Goal: Information Seeking & Learning: Find specific fact

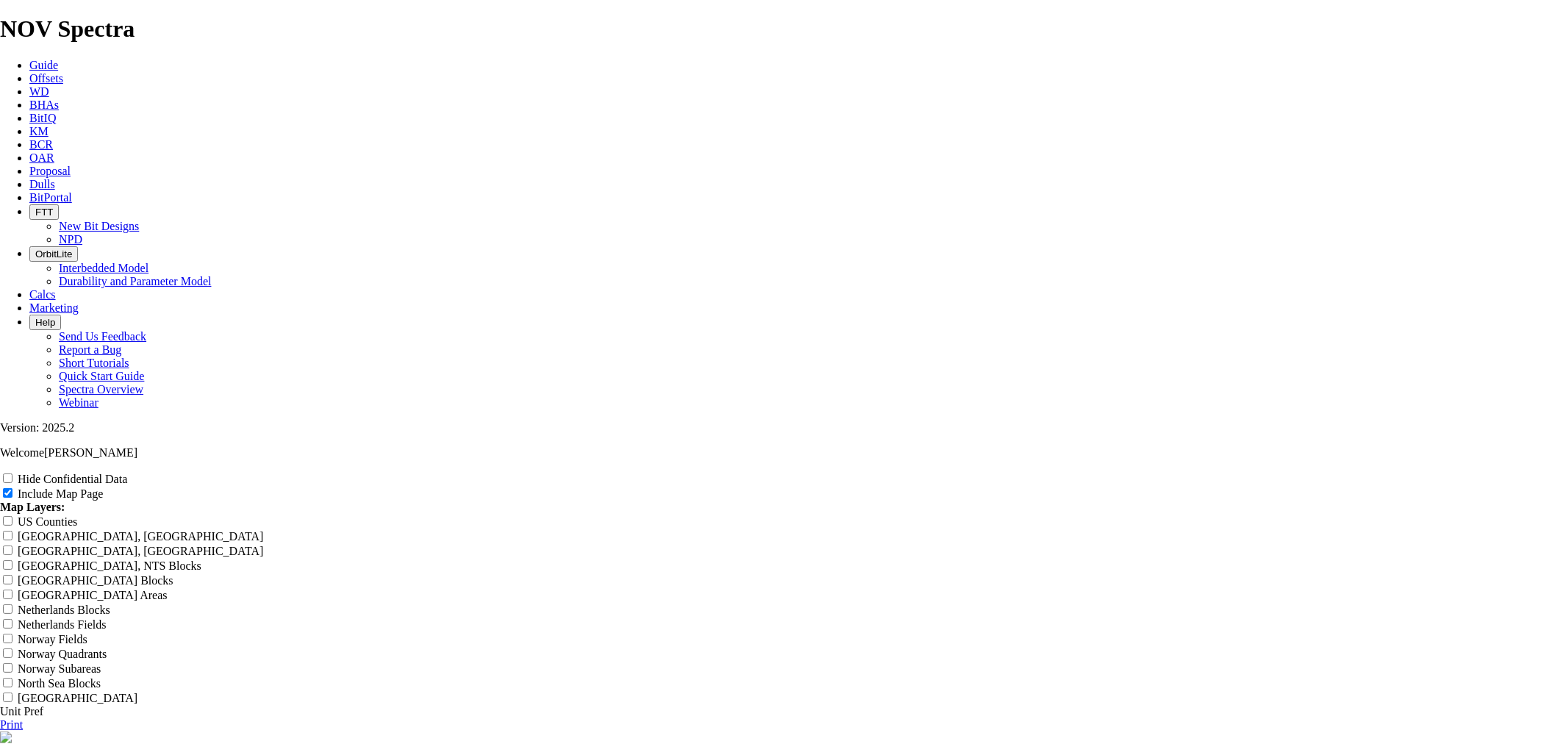
scroll to position [245, 0]
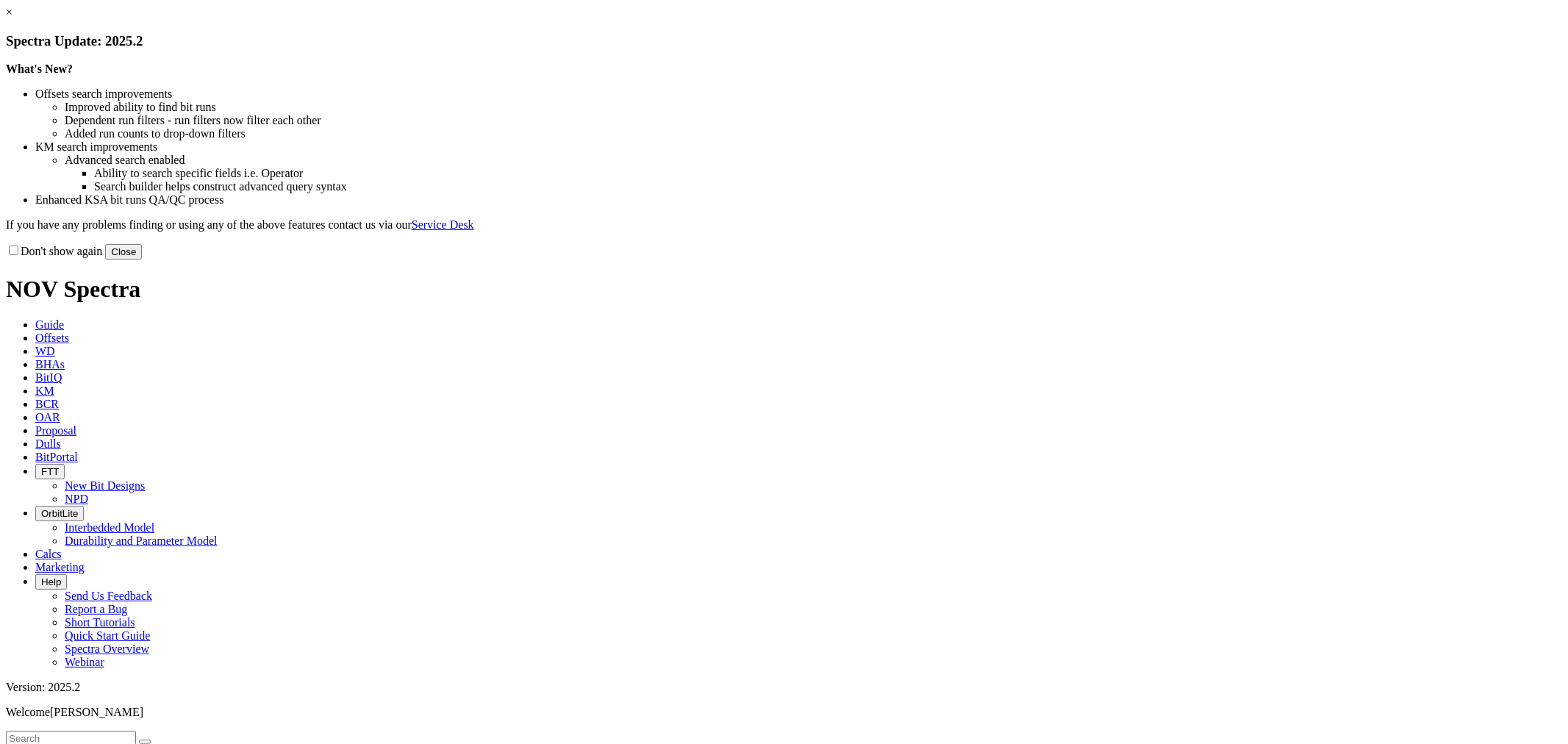
click at [142, 259] on button "Close" at bounding box center [123, 252] width 36 height 16
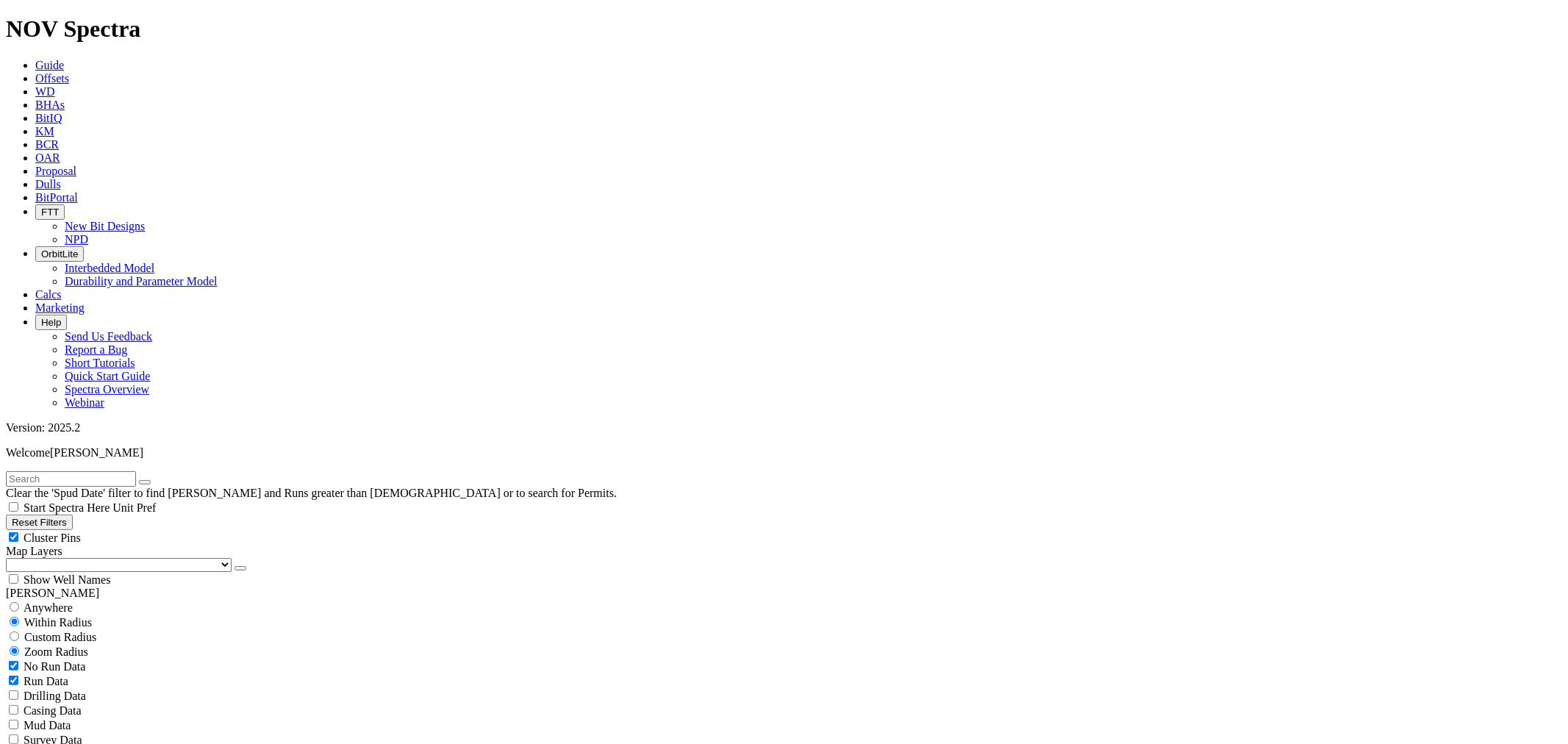
scroll to position [27649, 0]
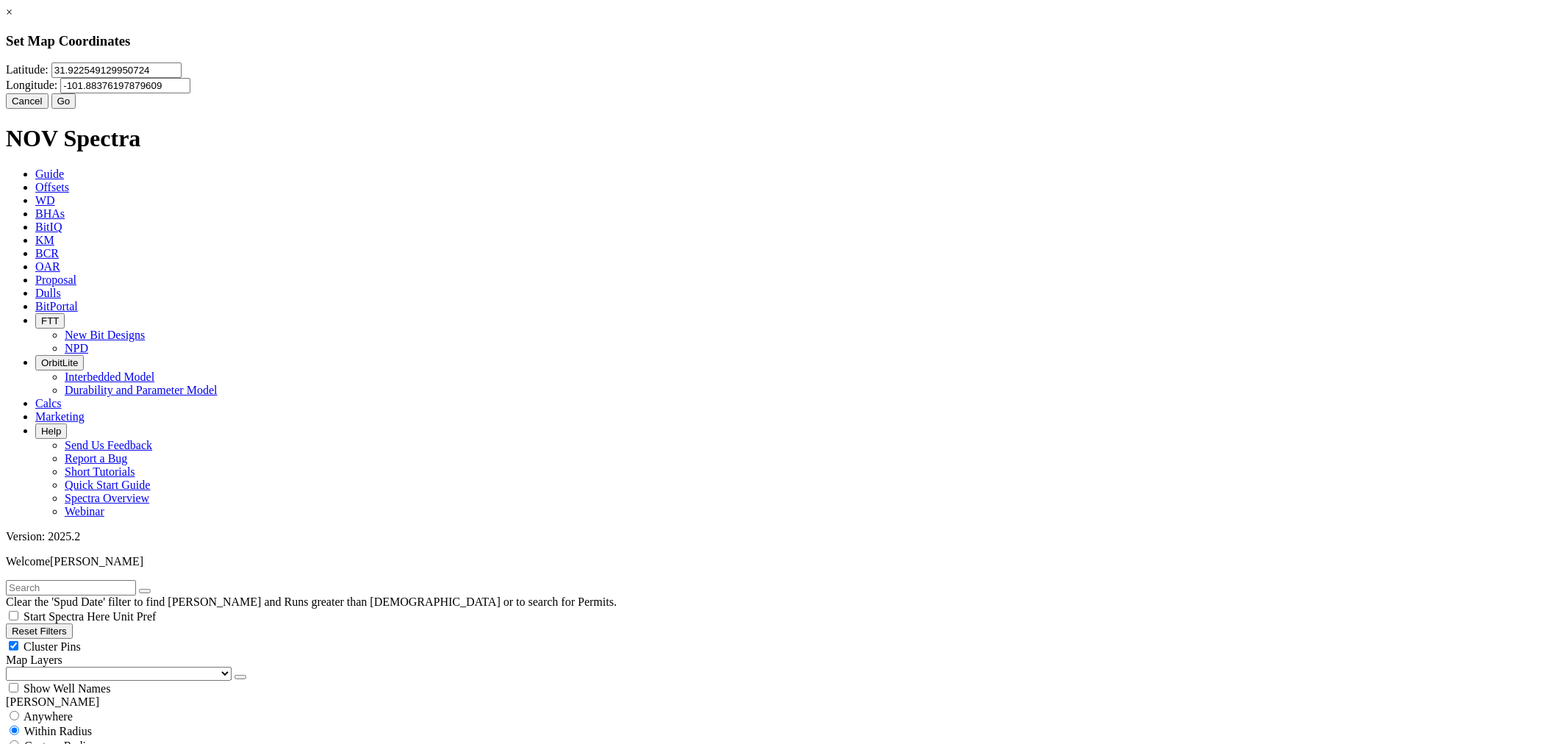
scroll to position [242405, 0]
drag, startPoint x: 748, startPoint y: 100, endPoint x: 569, endPoint y: 85, distance: 179.6
click at [569, 85] on div "[GEOGRAPHIC_DATA]" at bounding box center [784, 78] width 1556 height 30
click at [182, 78] on input "Latitude:" at bounding box center [116, 71] width 130 height 16
paste input "32.3135915"
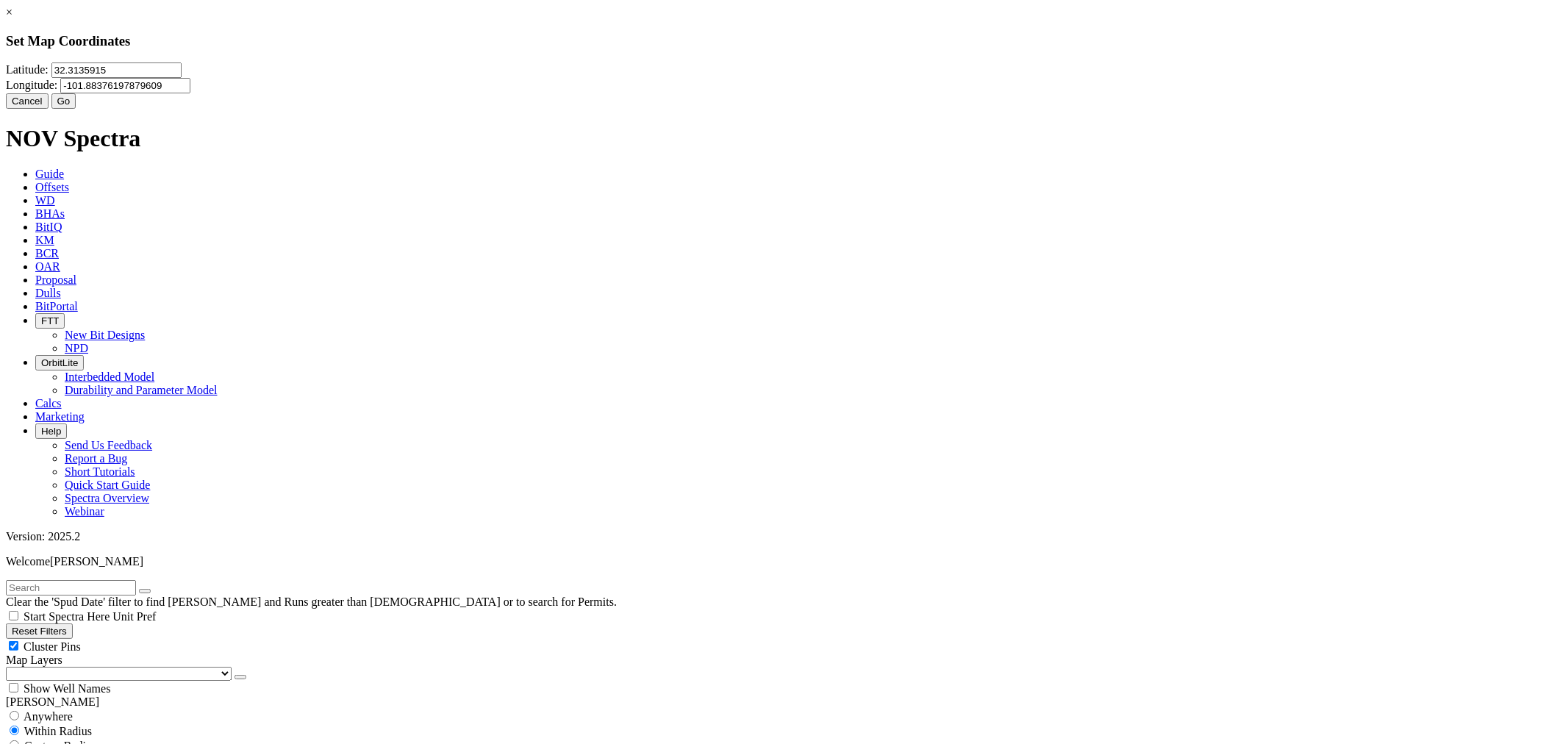
type input "32.3135915"
click at [191, 91] on input "-101.88376197879609" at bounding box center [125, 86] width 130 height 16
type input "-1"
paste input "-103.6042673"
type input "-103.6042673"
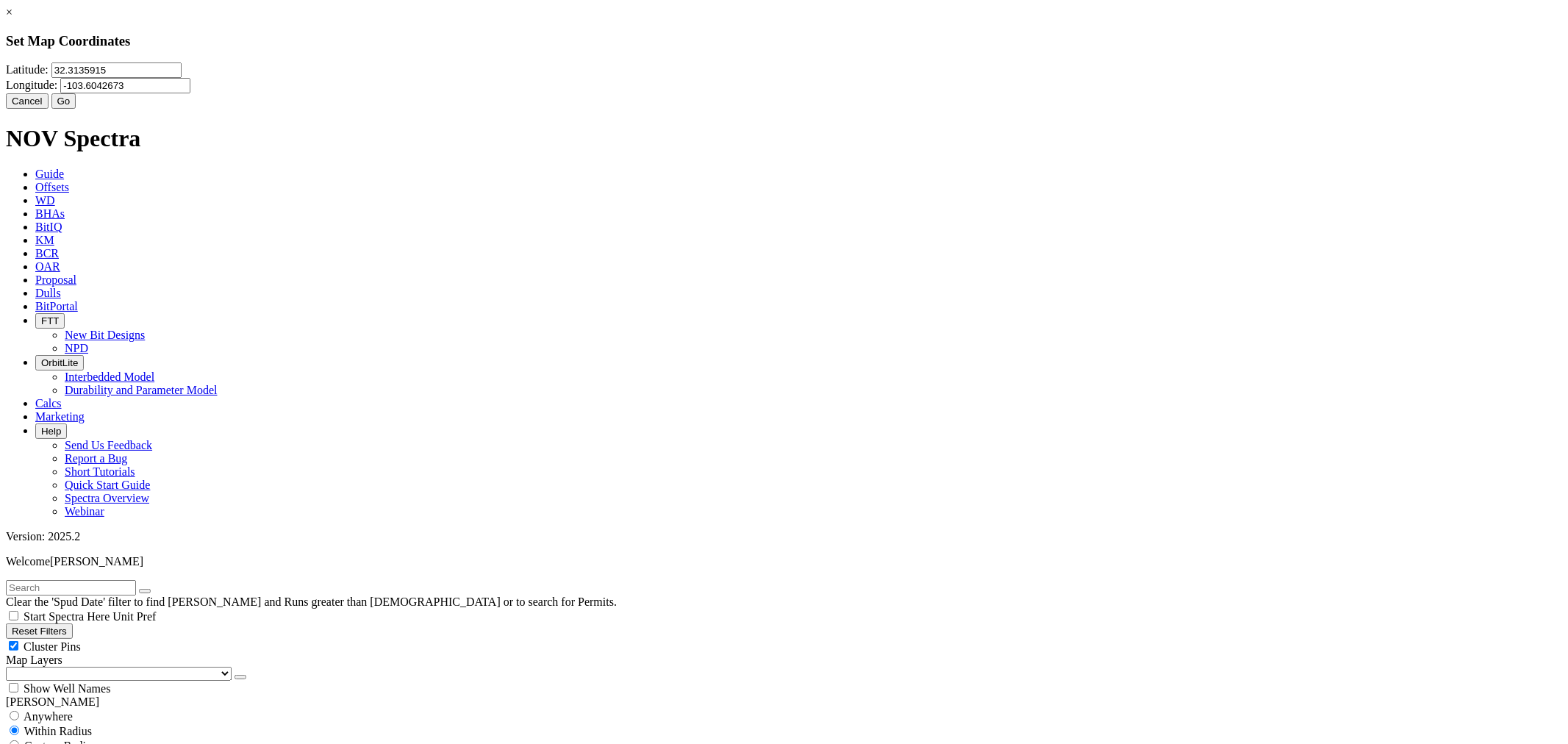
click at [77, 109] on button "Go" at bounding box center [63, 101] width 25 height 16
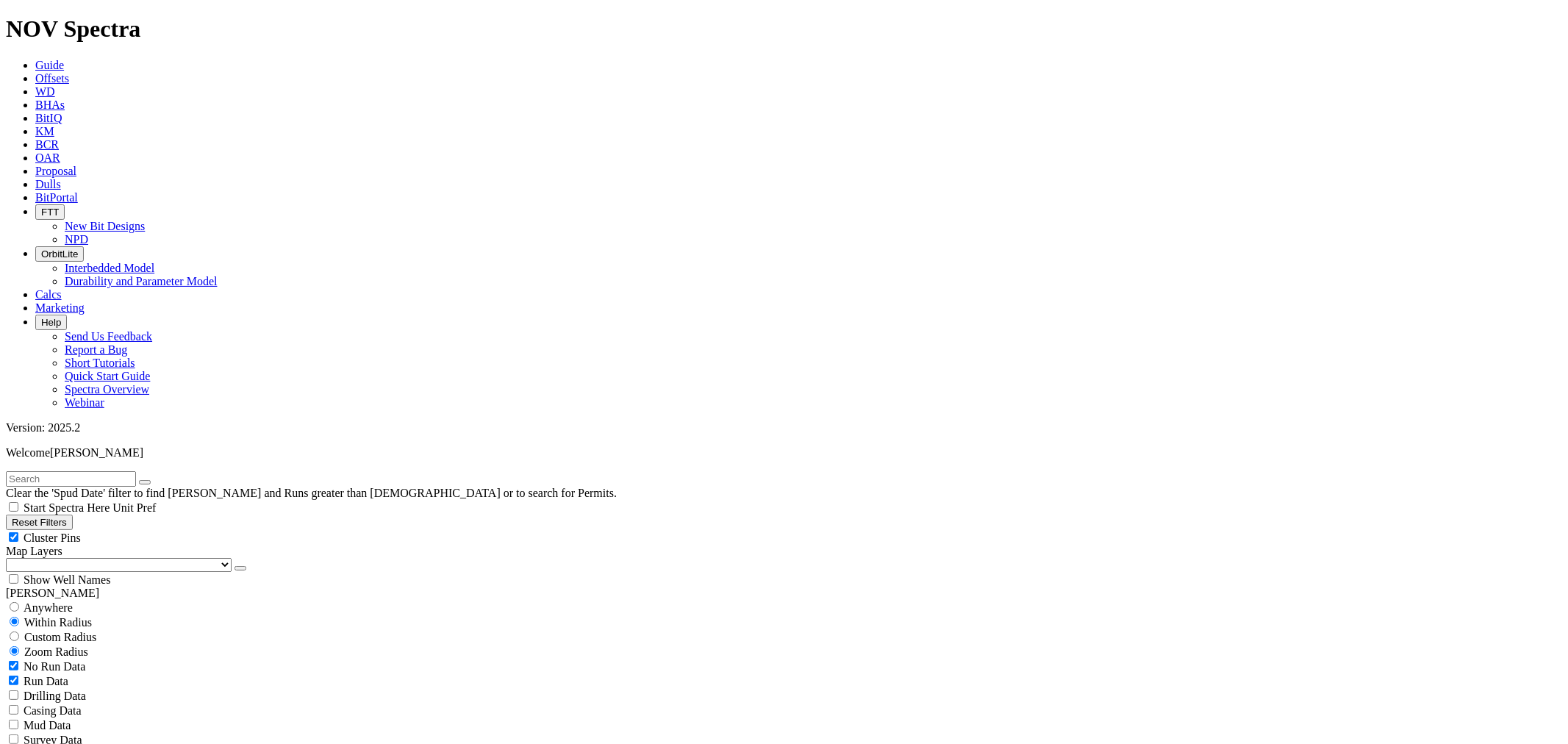
scroll to position [410569, 0]
click at [71, 631] on span "Custom Radius" at bounding box center [60, 637] width 72 height 13
radio input "true"
radio input "false"
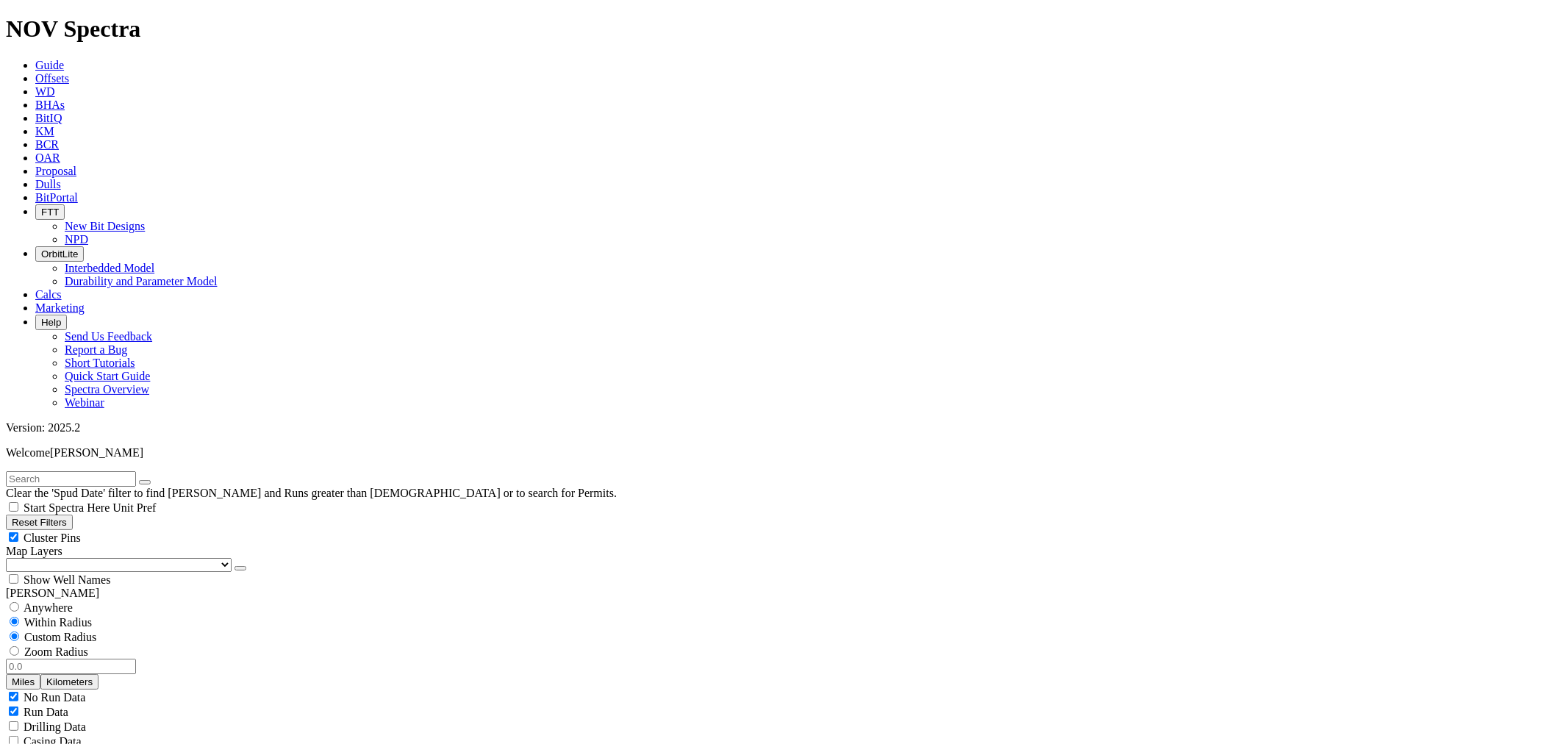
click at [40, 674] on button "Miles" at bounding box center [23, 682] width 34 height 16
click at [109, 658] on input "number" at bounding box center [71, 666] width 130 height 16
type input "10"
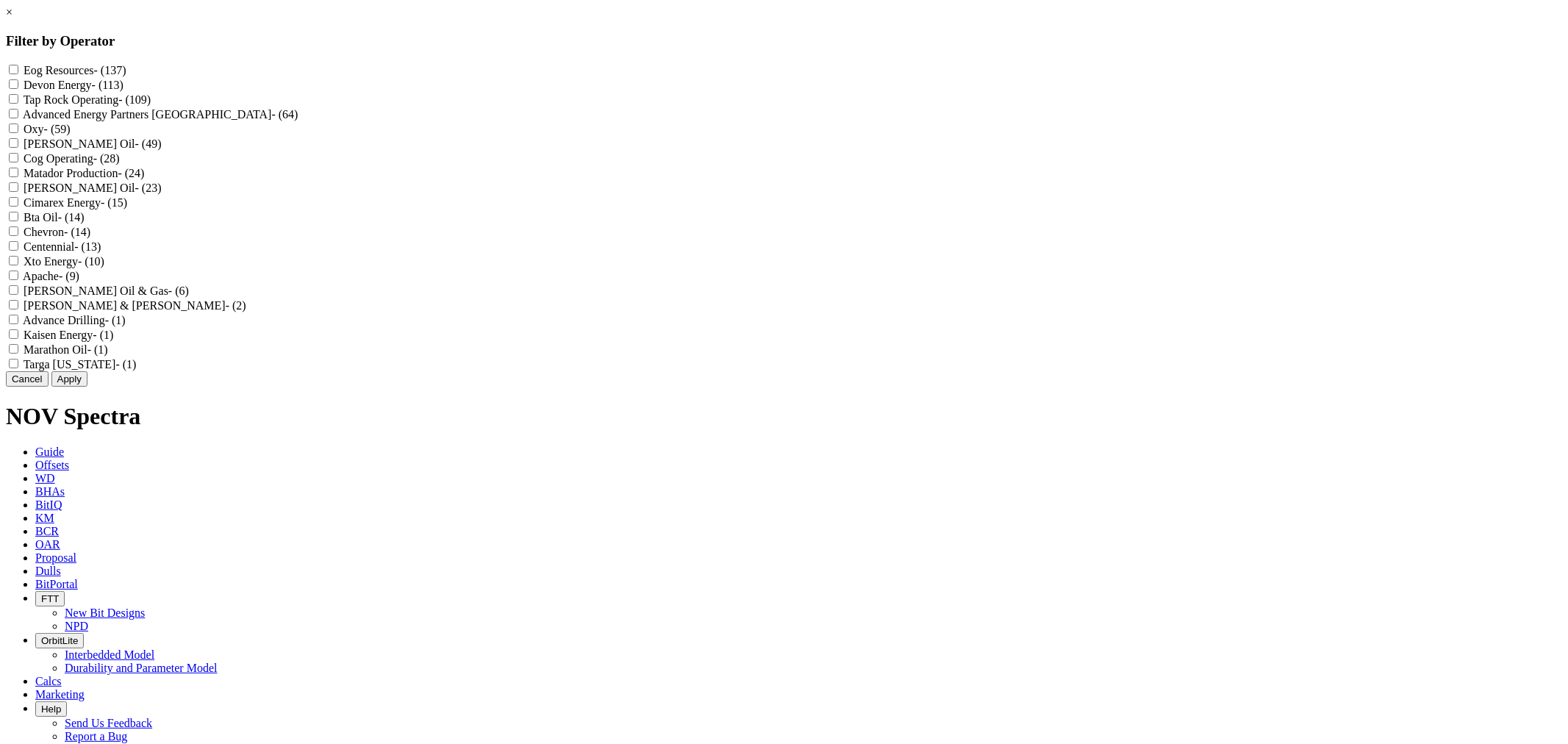
click at [19, 177] on Production "Matador Production - (24)" at bounding box center [14, 172] width 10 height 10
checkbox Production "true"
click at [87, 386] on button "Apply" at bounding box center [69, 379] width 36 height 16
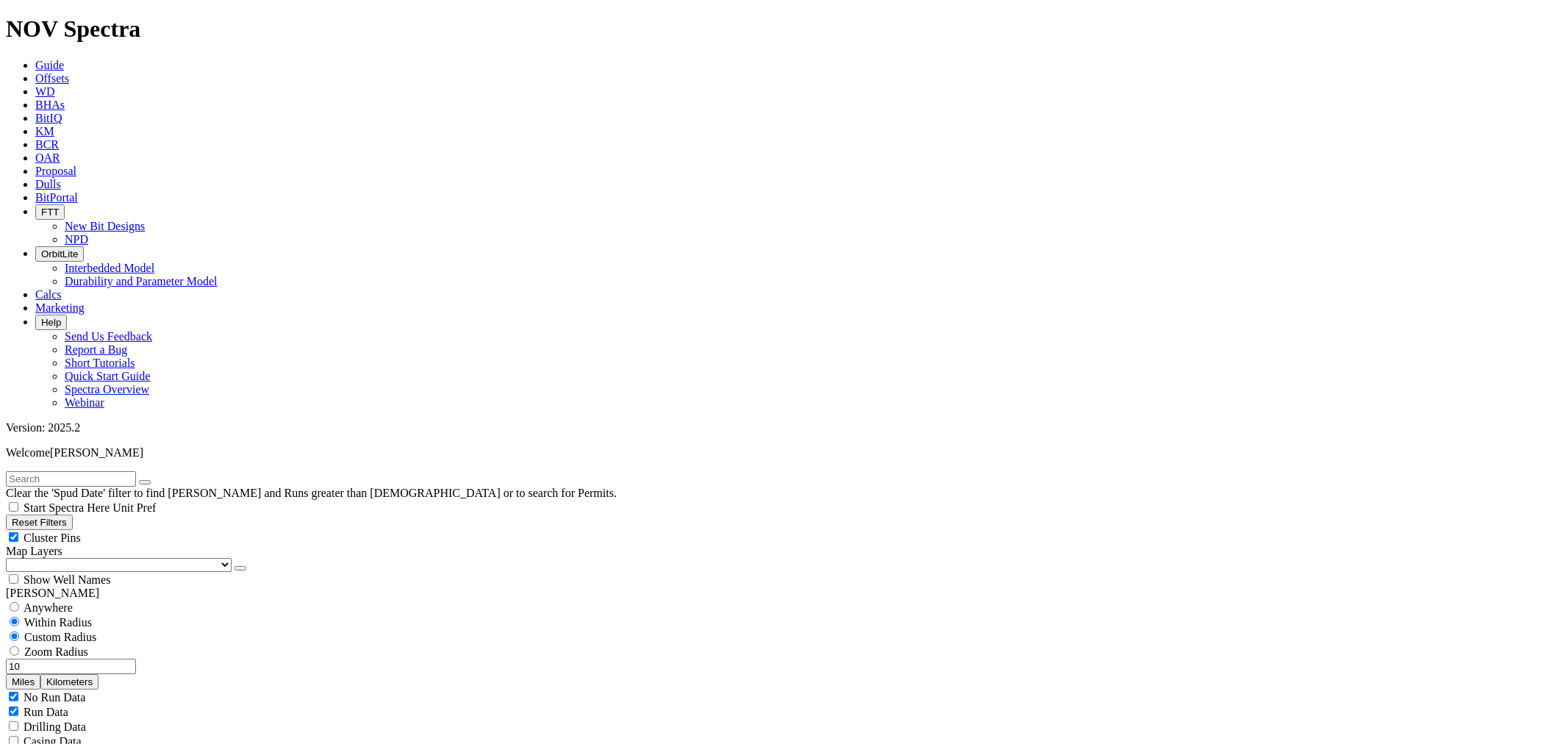
scroll to position [571, 0]
select select "6.75"
checkbox input "false"
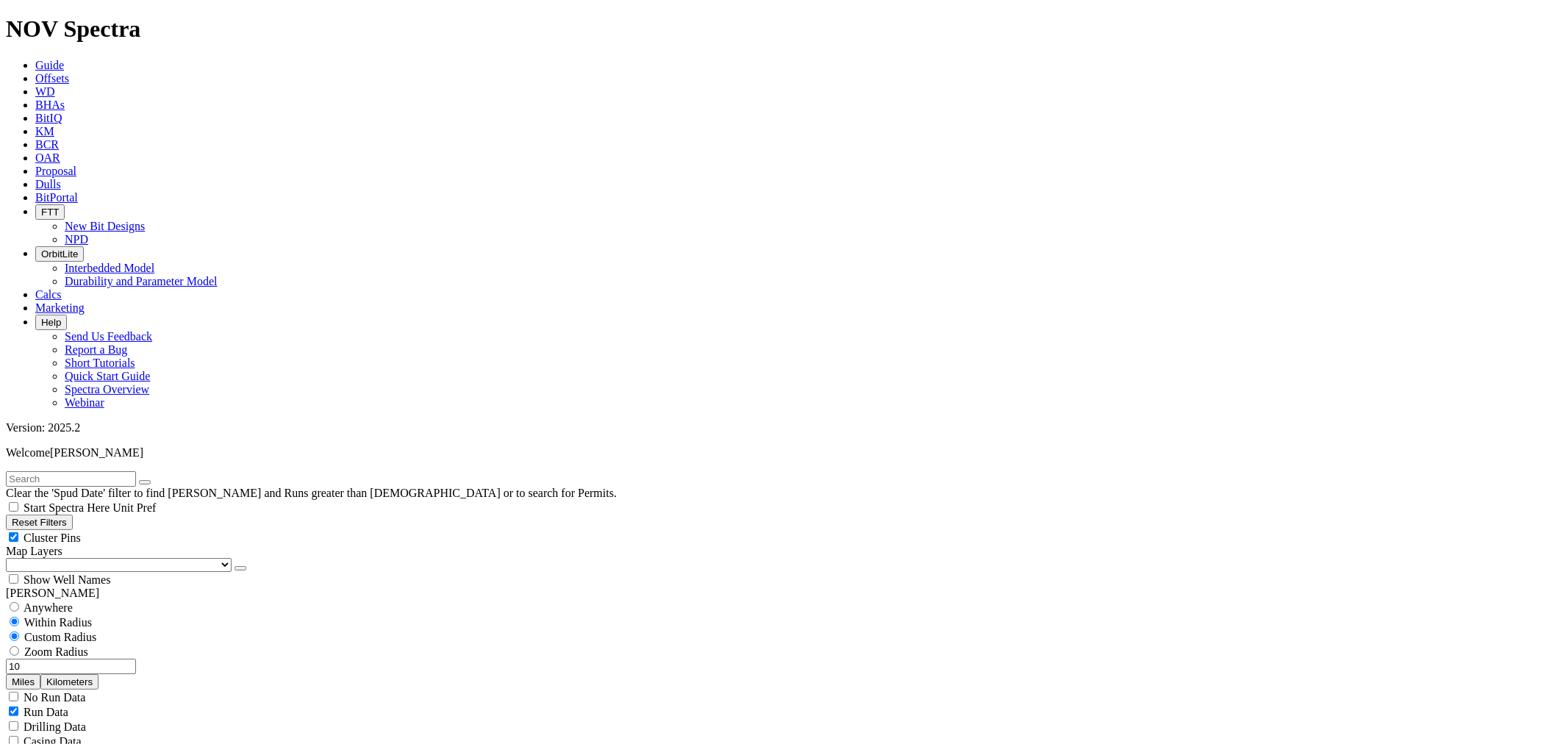
select select "? number:6.75 ?"
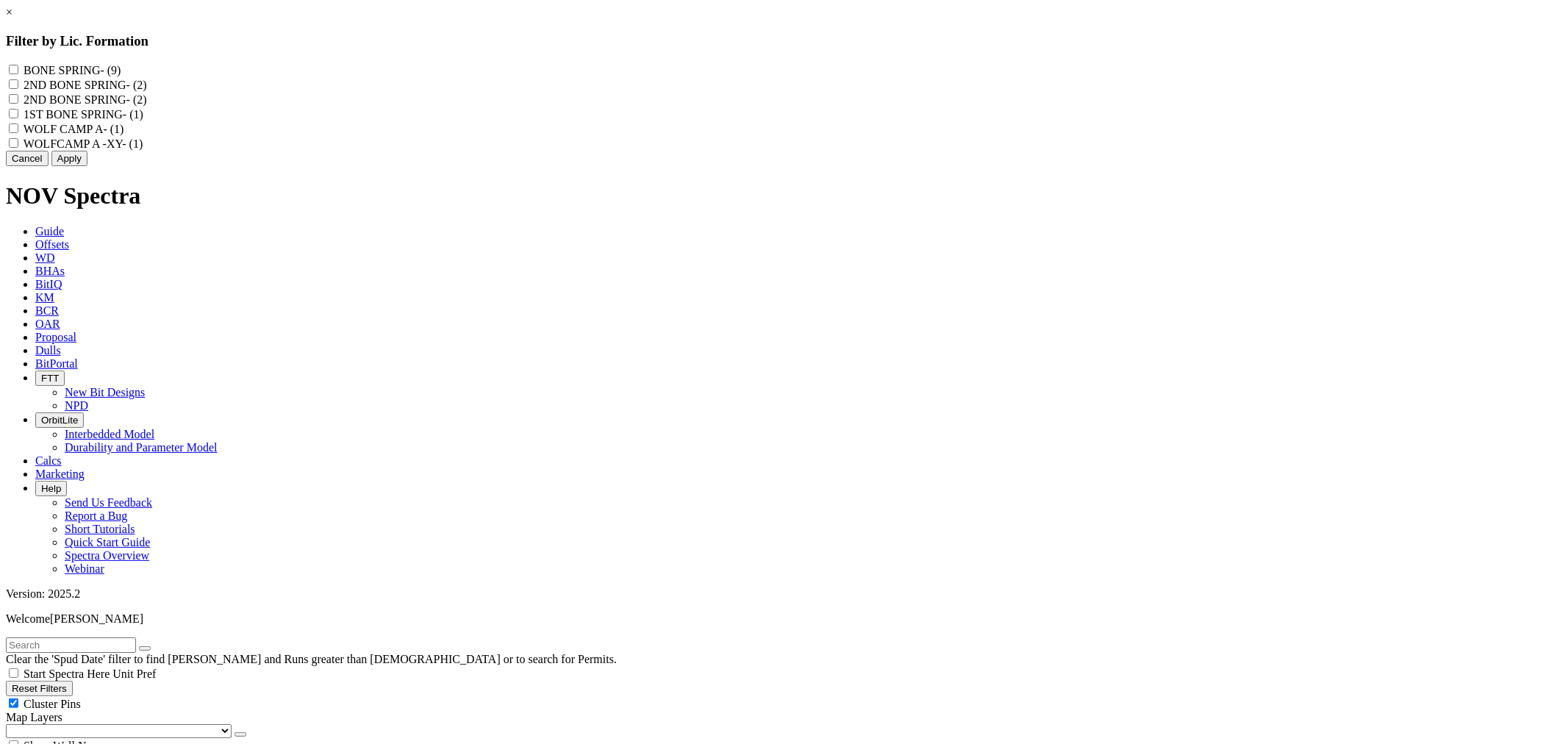
click at [13, 19] on link "×" at bounding box center [9, 12] width 7 height 13
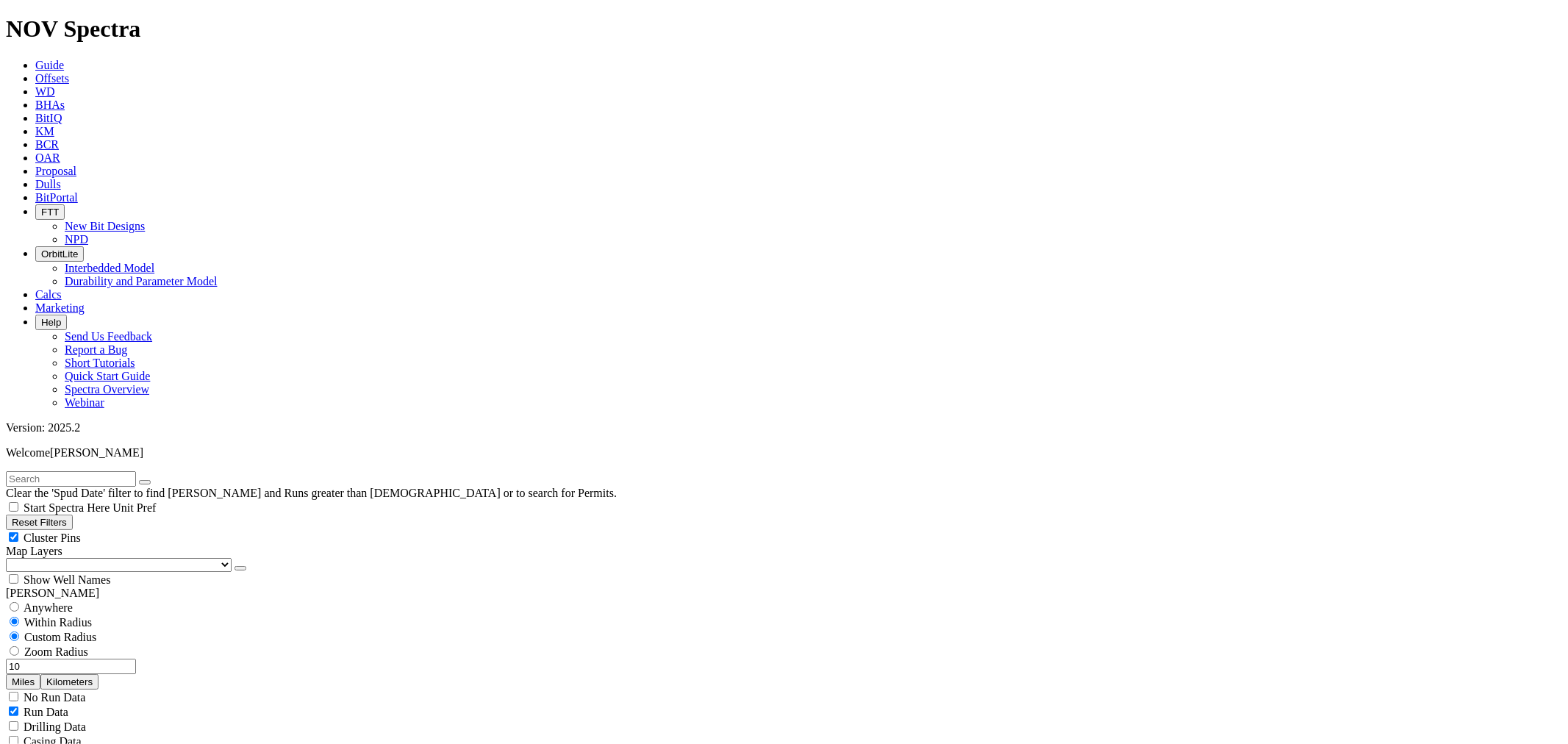
scroll to position [653, 0]
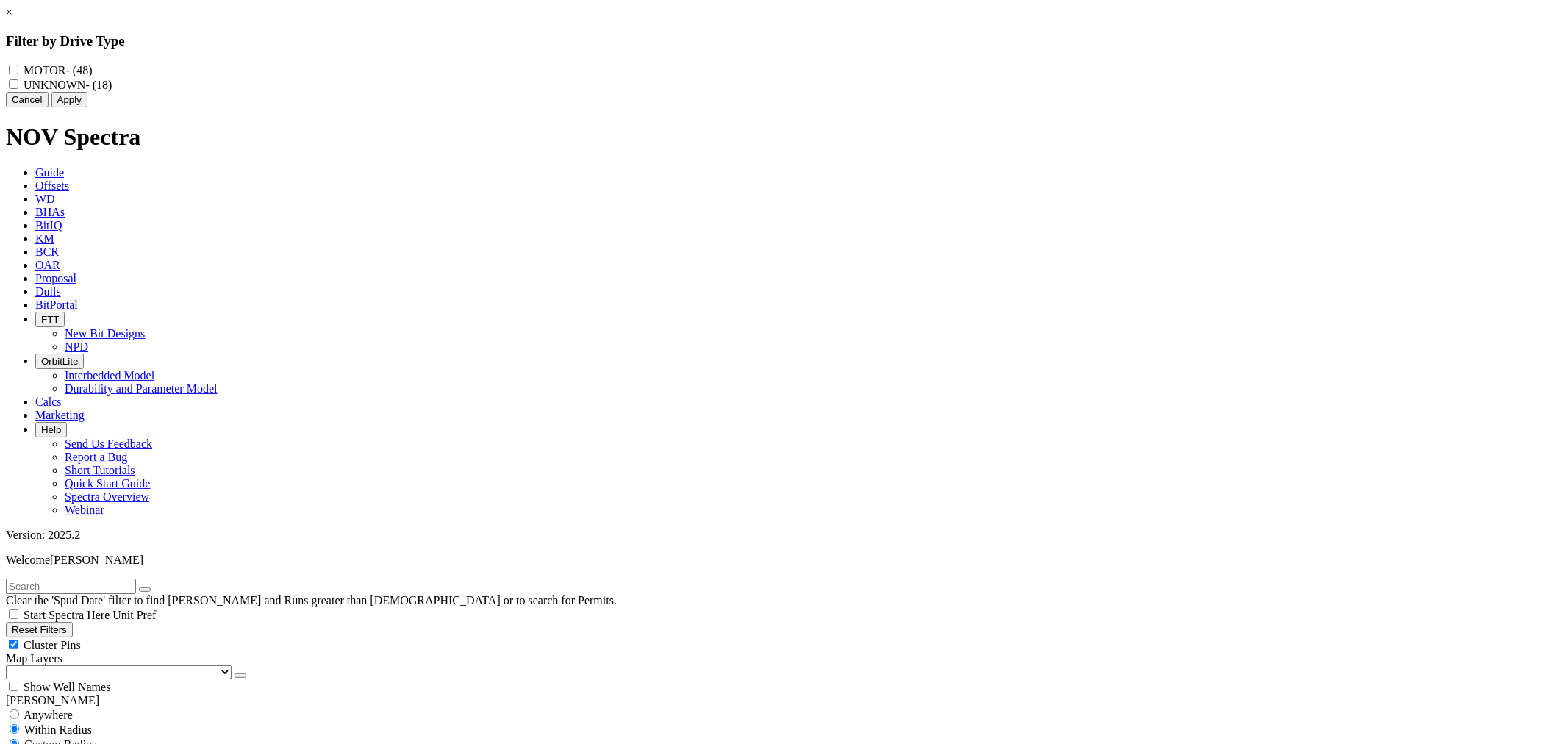
click at [13, 19] on link "×" at bounding box center [9, 12] width 7 height 13
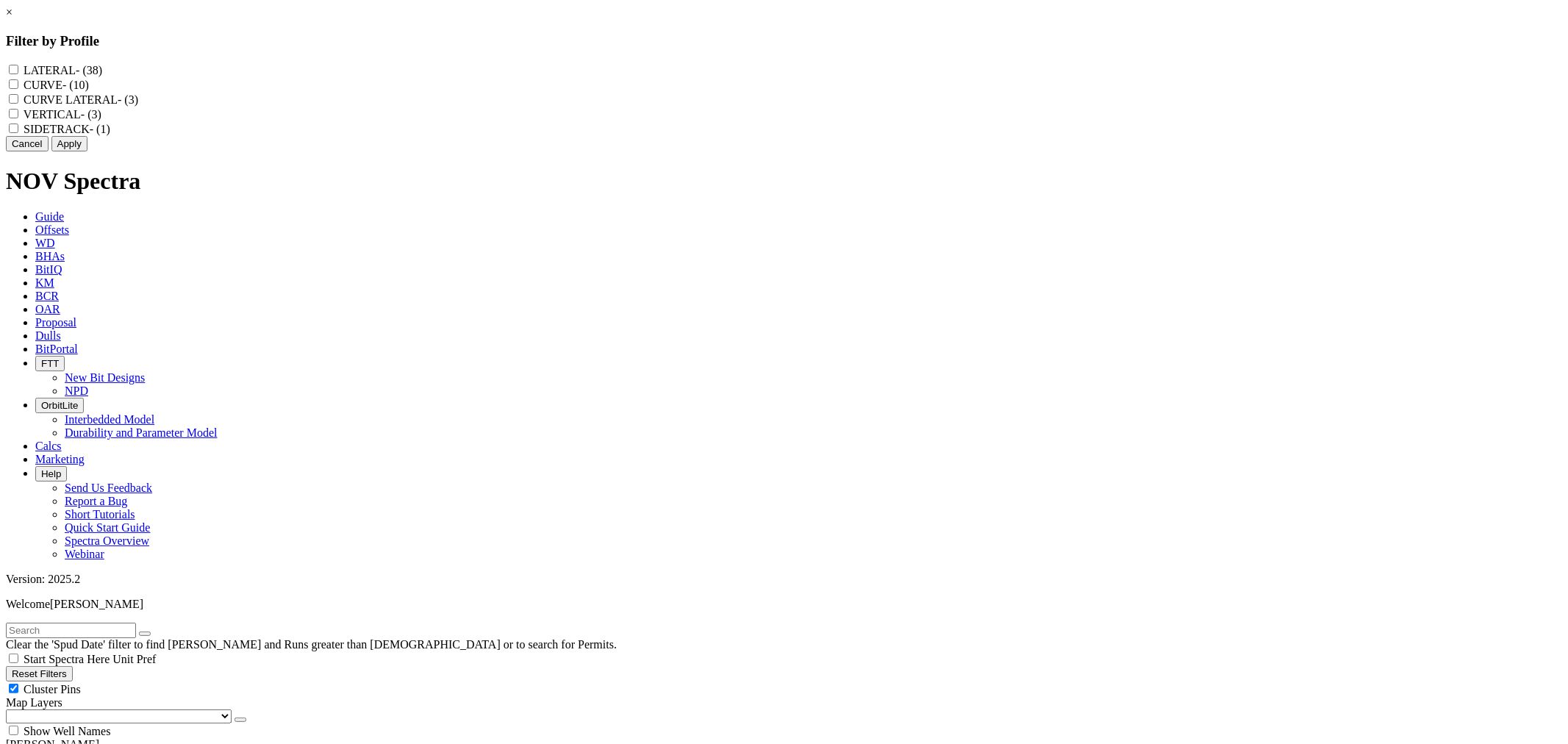
click at [19, 103] on LATERAL "CURVE LATERAL - (3)" at bounding box center [14, 99] width 10 height 10
checkbox LATERAL "true"
click at [87, 151] on button "Apply" at bounding box center [69, 143] width 36 height 16
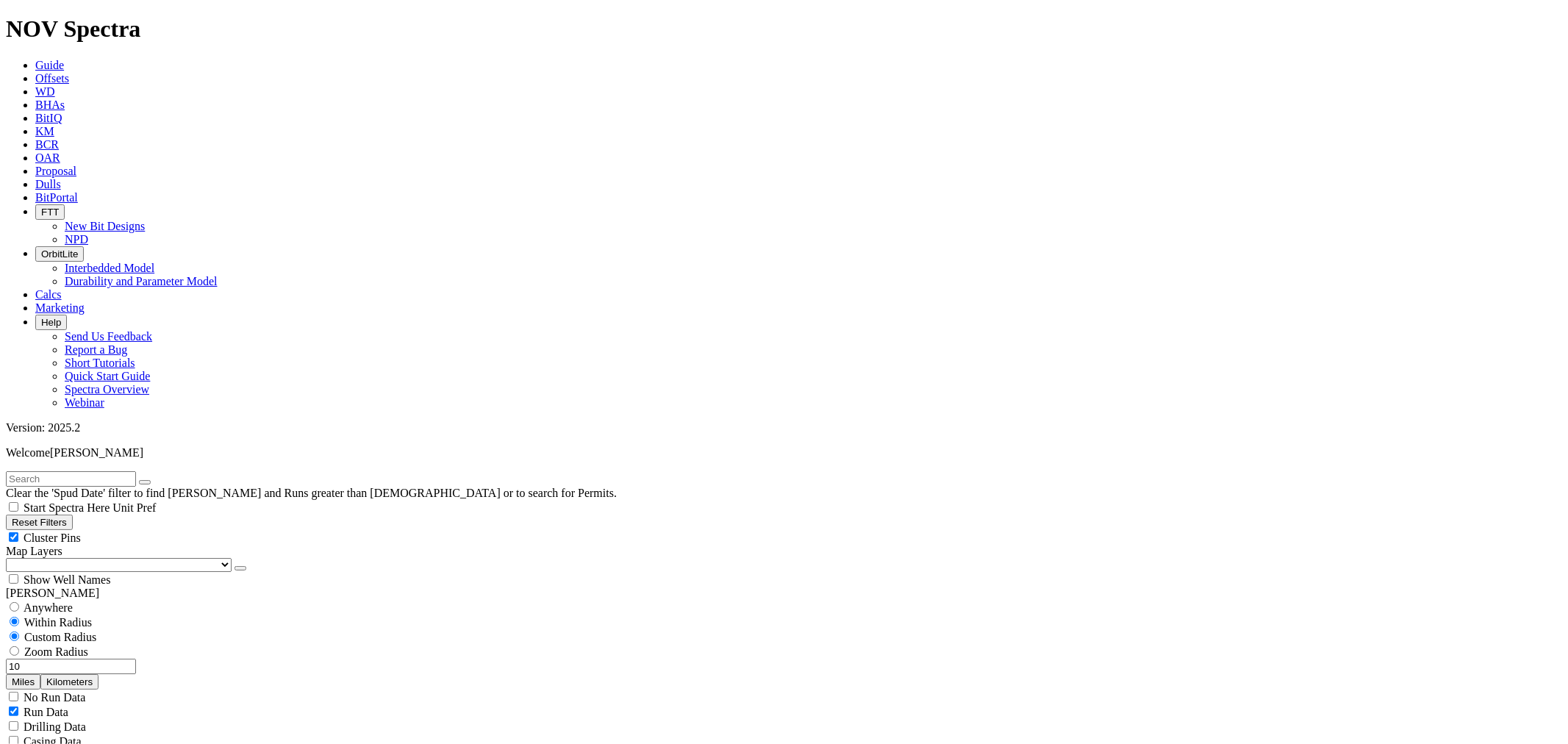
type input "[DATE]"
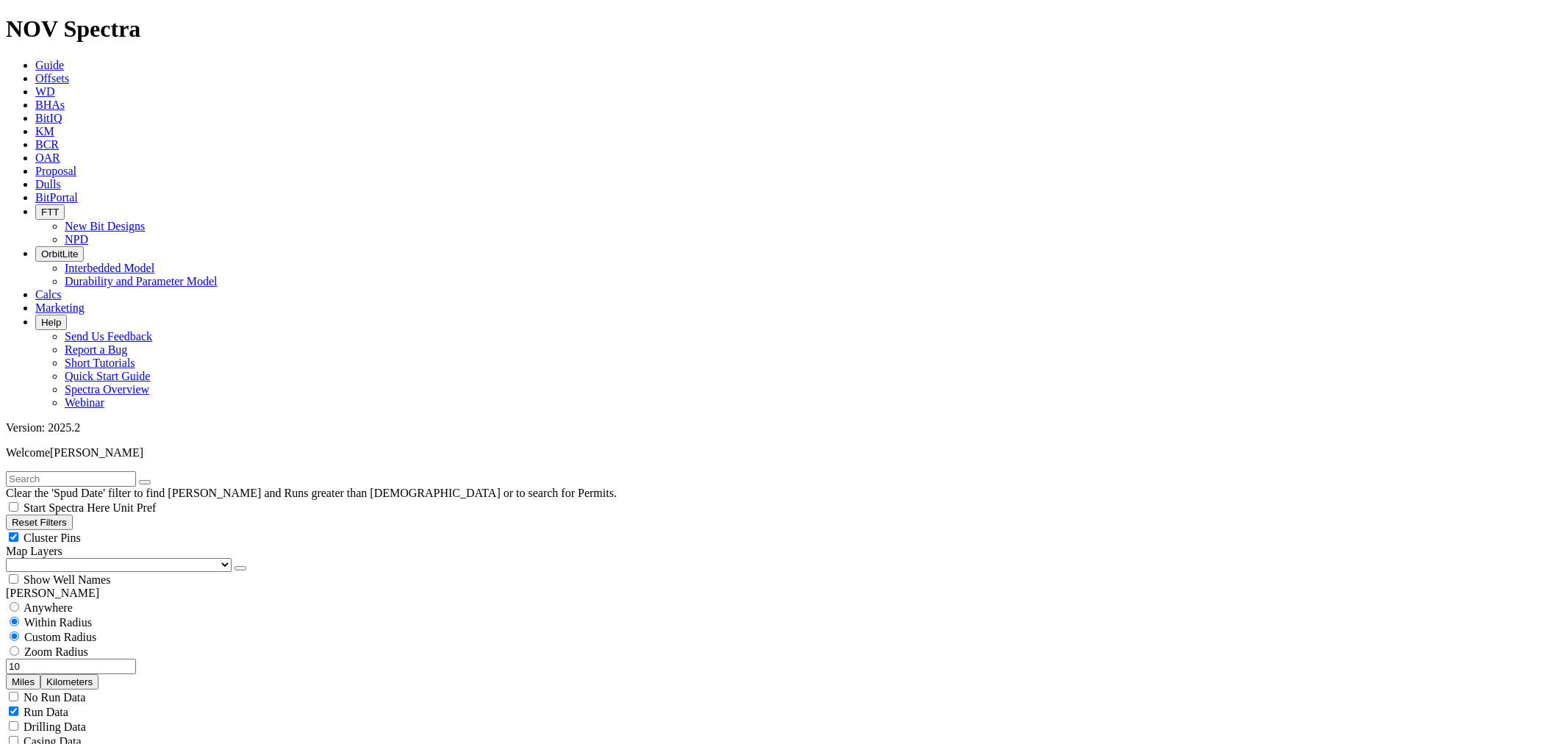
type input "[DATE]"
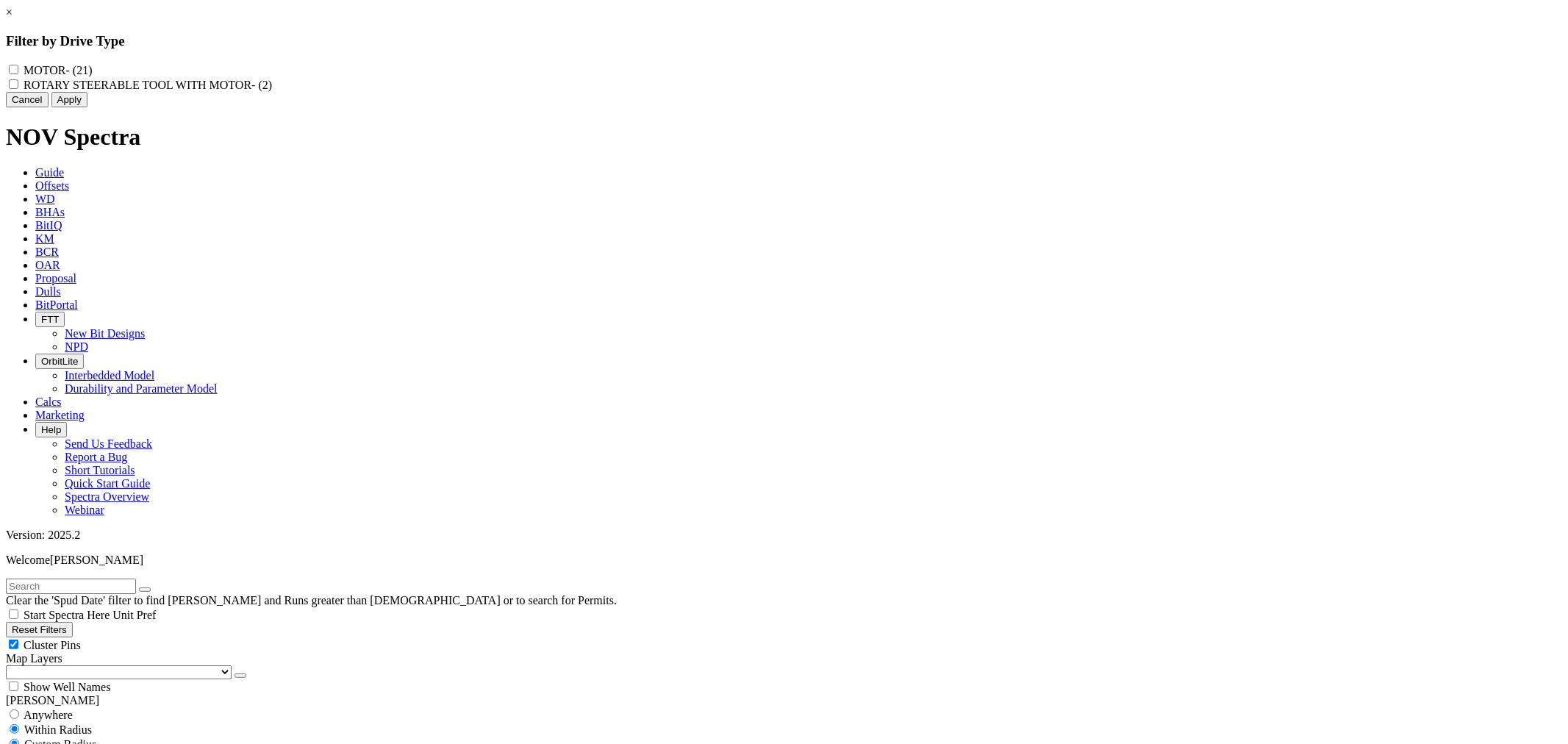
click at [19, 88] on MOTOR "ROTARY STEERABLE TOOL WITH MOTOR - (2)" at bounding box center [14, 85] width 10 height 10
checkbox MOTOR "true"
click at [87, 107] on button "Apply" at bounding box center [69, 99] width 36 height 16
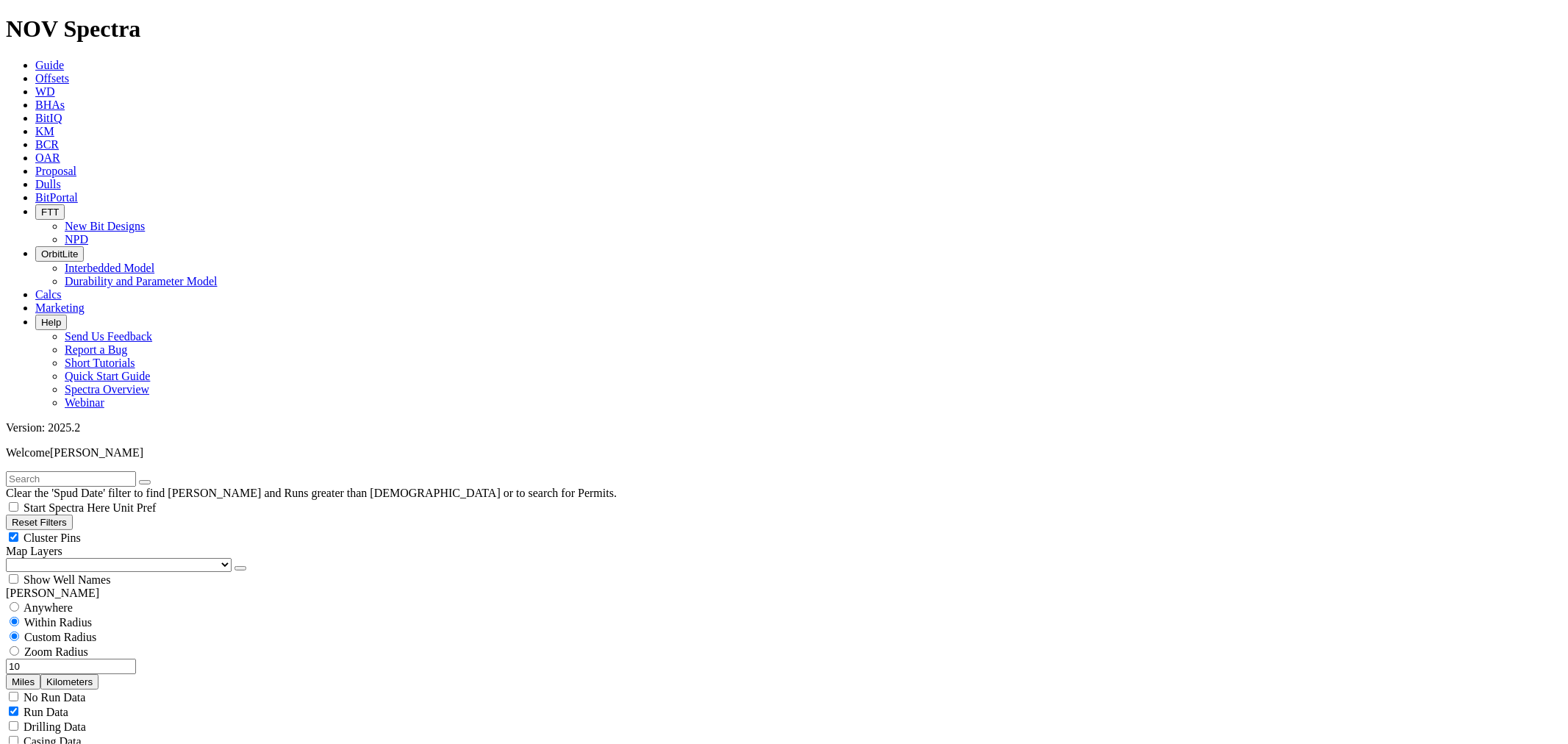
scroll to position [163, 0]
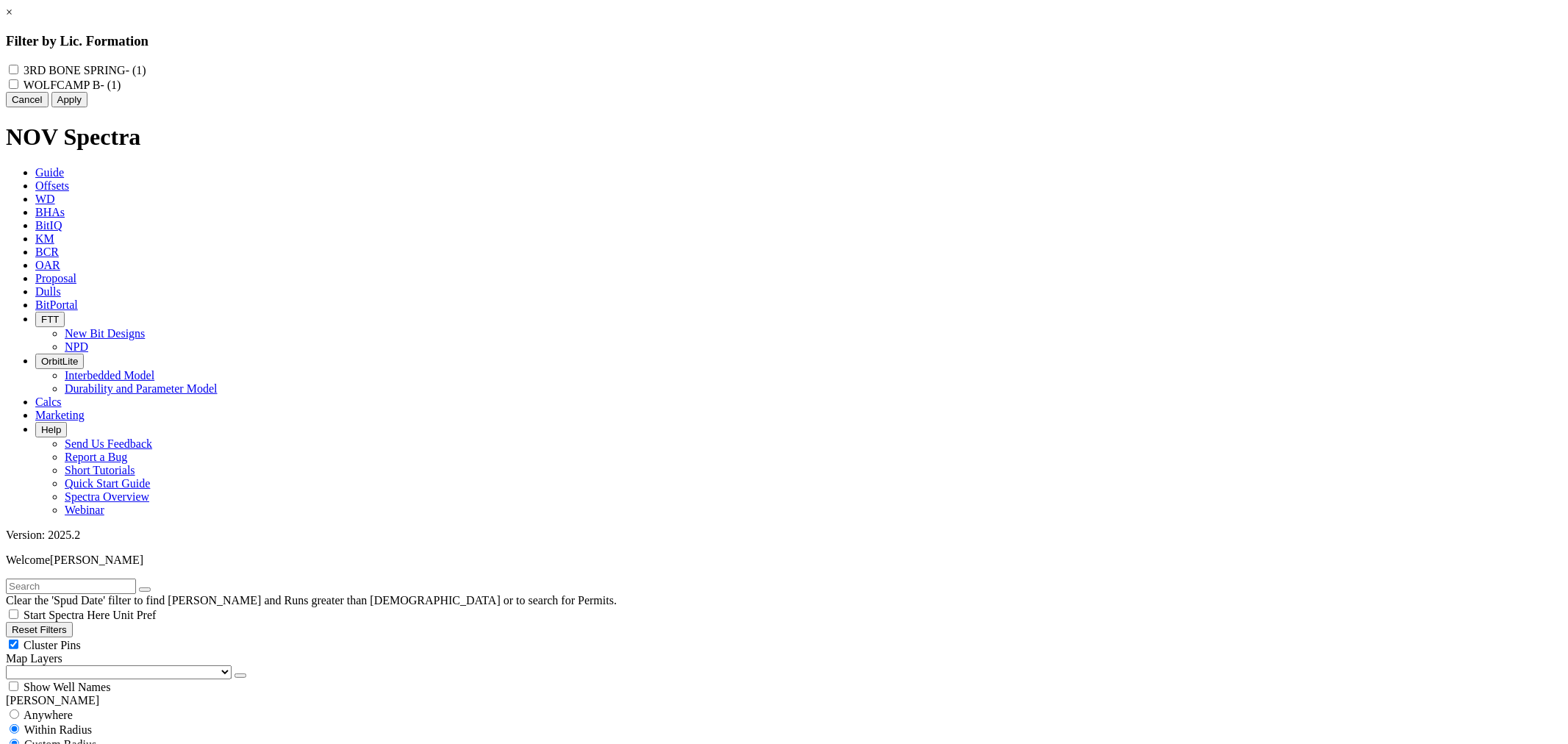
click at [19, 85] on B "WOLFCAMP B - (1)" at bounding box center [14, 85] width 10 height 10
checkbox B "true"
click at [87, 107] on button "Apply" at bounding box center [69, 99] width 36 height 16
